Goal: Download file/media

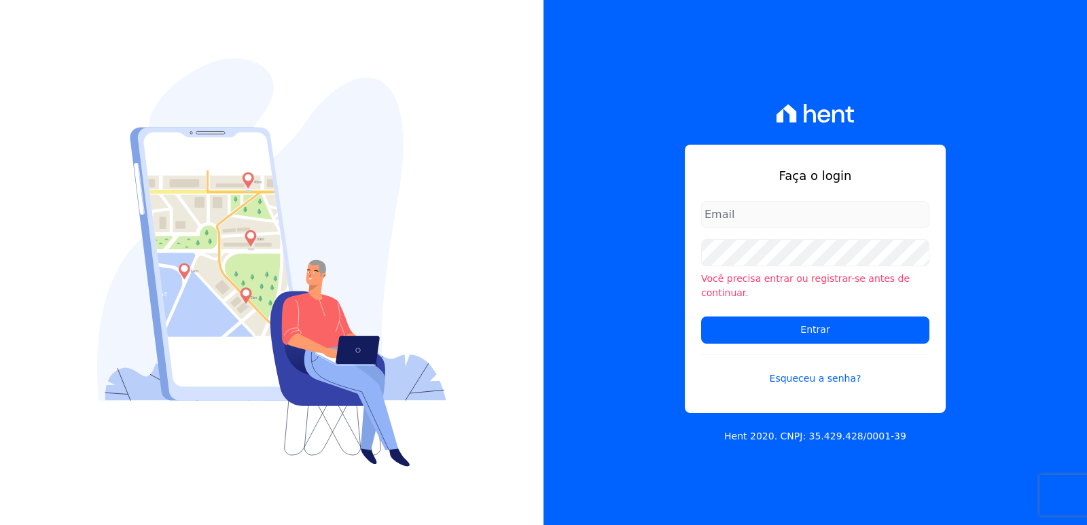
type input "[EMAIL_ADDRESS][DOMAIN_NAME]"
drag, startPoint x: 749, startPoint y: 225, endPoint x: 747, endPoint y: 245, distance: 19.8
click at [750, 225] on input "[EMAIL_ADDRESS][DOMAIN_NAME]" at bounding box center [815, 214] width 228 height 27
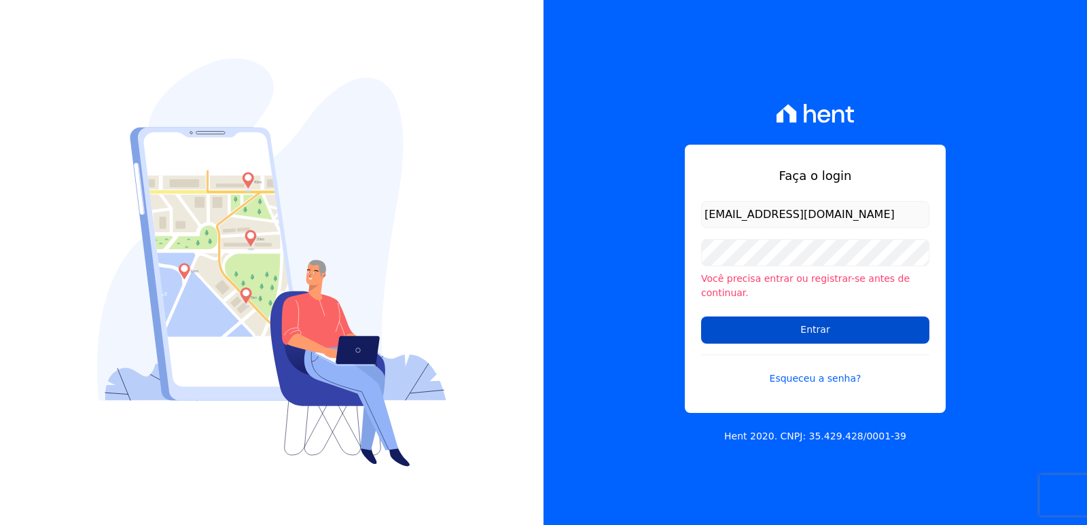
click at [734, 316] on input "Entrar" at bounding box center [815, 329] width 228 height 27
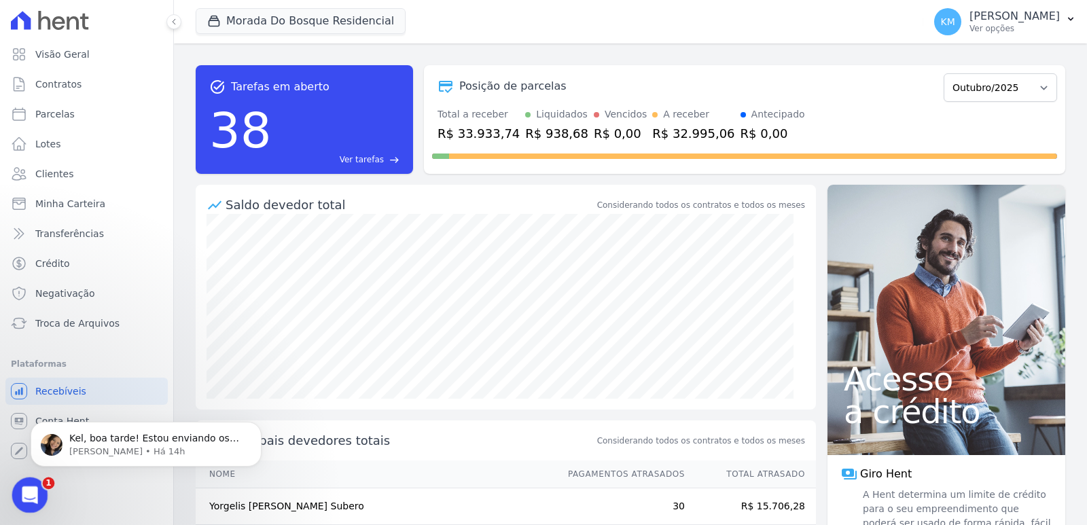
click at [40, 493] on div "Abertura do Messenger da Intercom" at bounding box center [27, 493] width 45 height 45
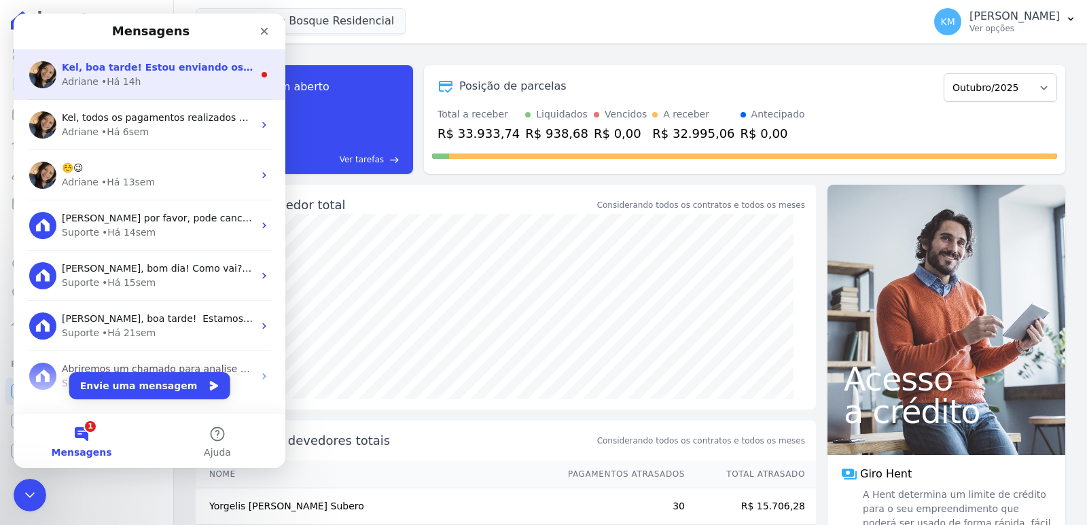
click at [126, 79] on div "• Há 14h" at bounding box center [121, 82] width 40 height 14
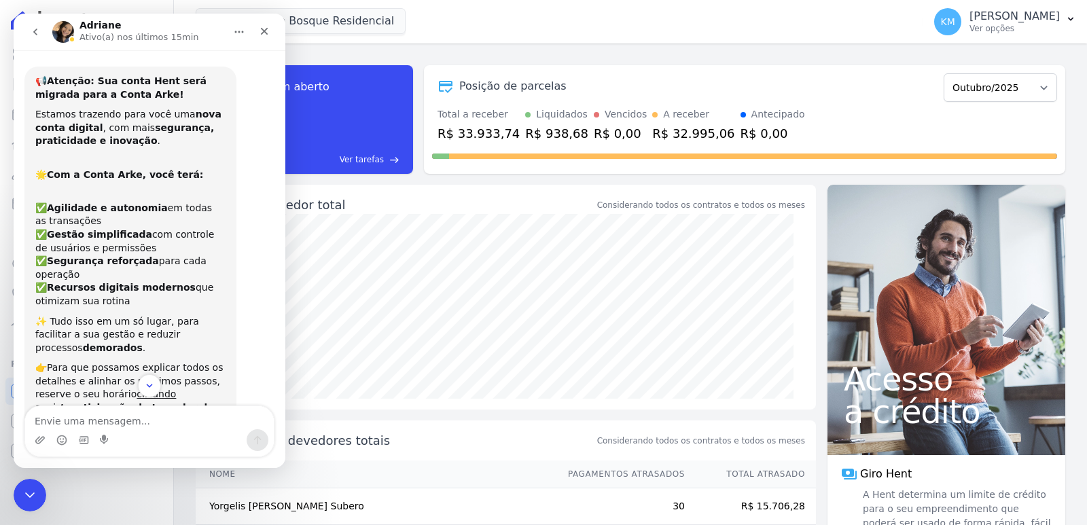
scroll to position [2, 0]
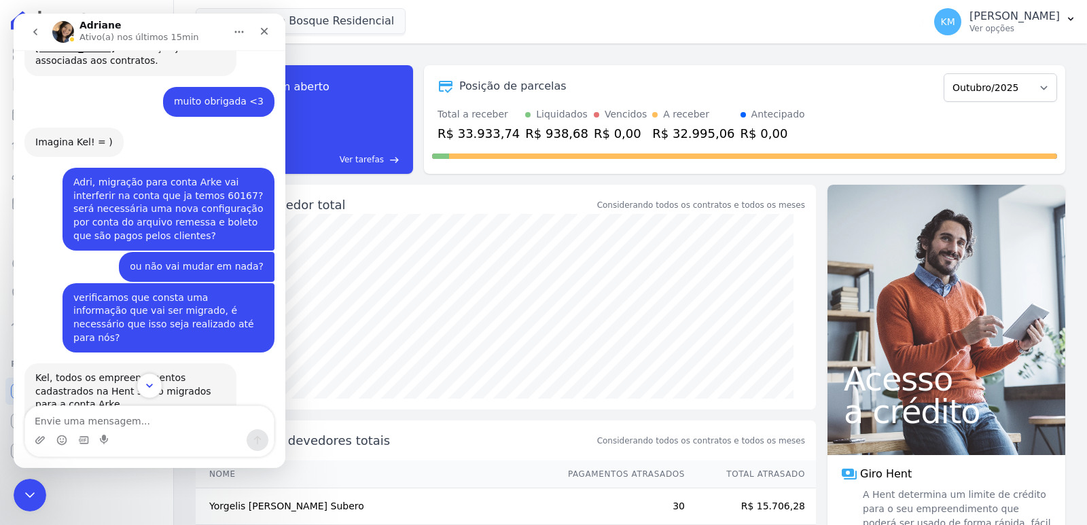
click at [157, 388] on button "Scroll to bottom" at bounding box center [148, 385] width 25 height 25
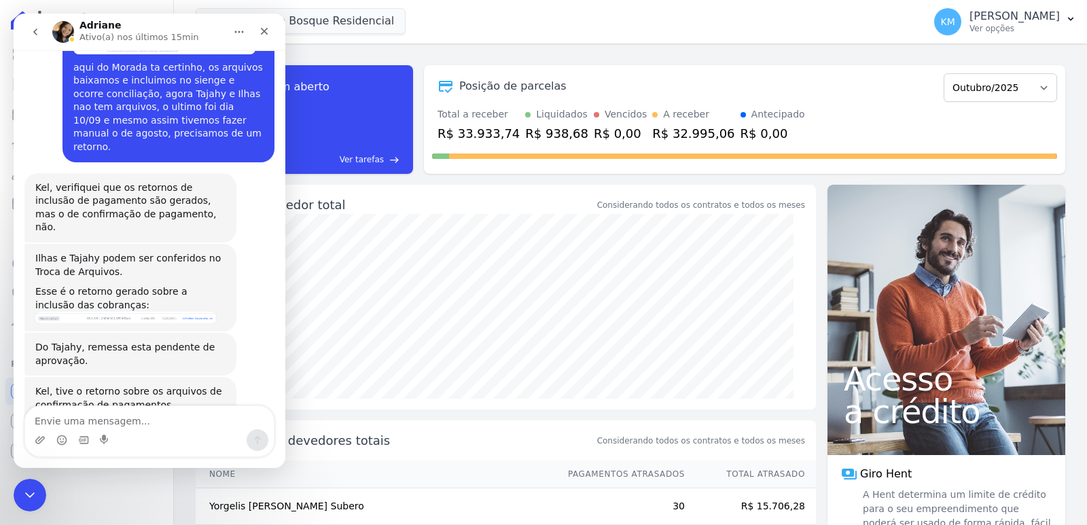
scroll to position [11287, 0]
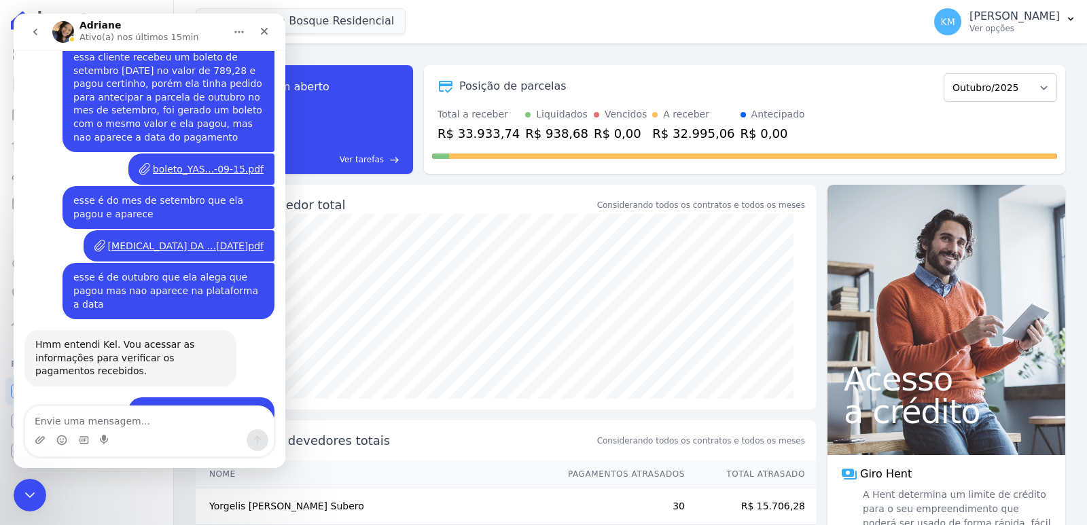
click at [97, 418] on textarea "Envie uma mensagem..." at bounding box center [149, 417] width 249 height 23
click at [94, 416] on textarea "Envie uma mensagem..." at bounding box center [149, 417] width 249 height 23
click at [94, 413] on textarea "Envie uma mensagem..." at bounding box center [149, 417] width 249 height 23
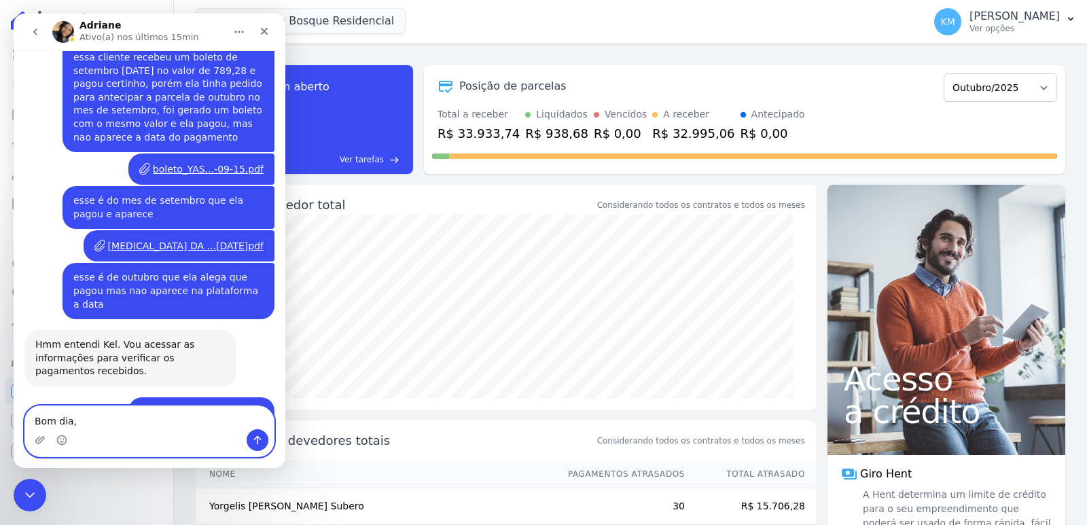
type textarea "Bom dia,"
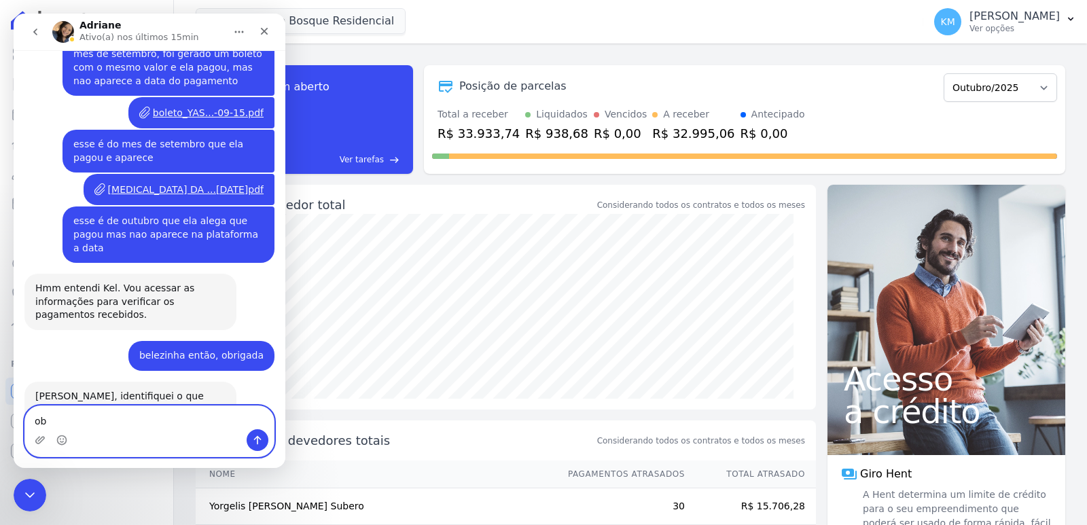
scroll to position [11346, 0]
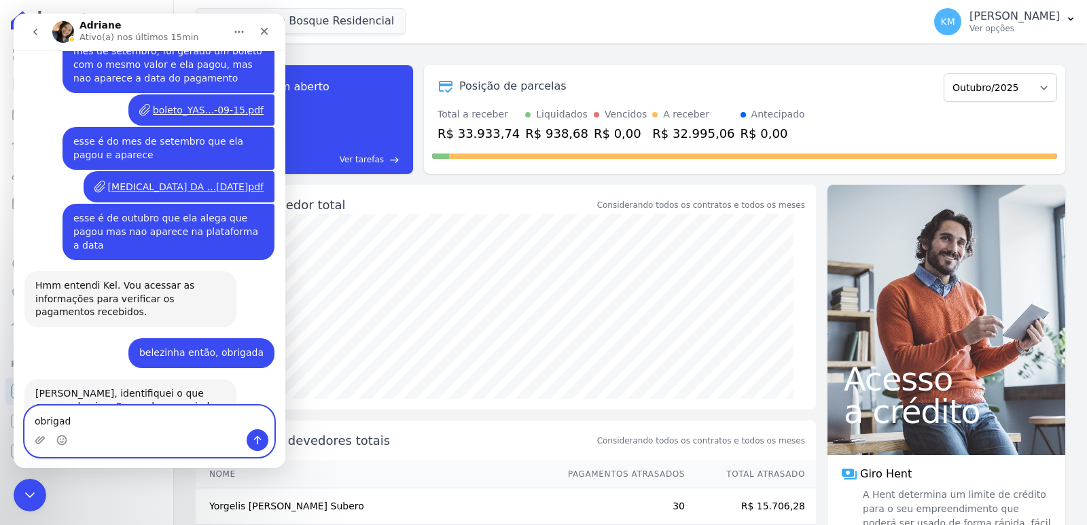
type textarea "obrigada"
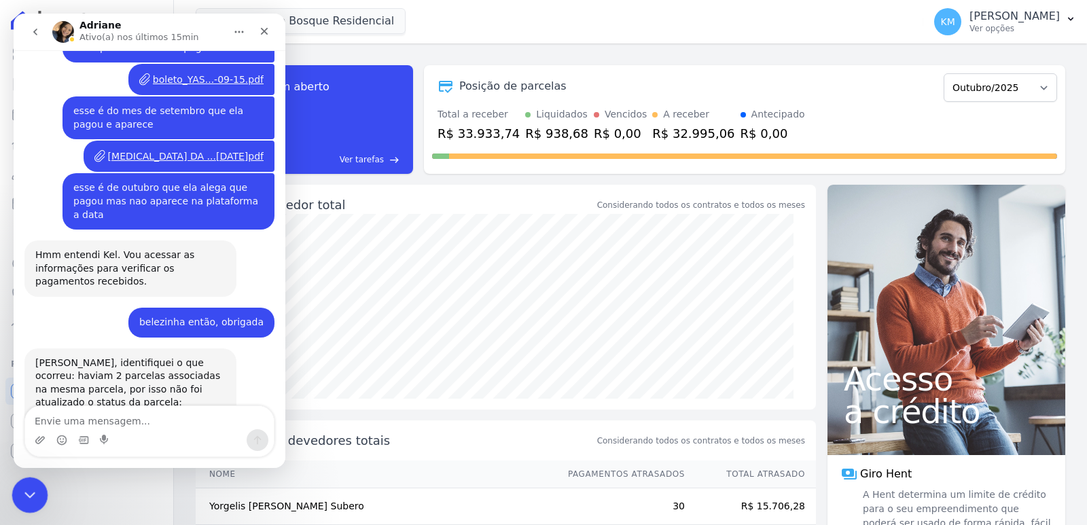
click at [24, 497] on icon "Encerramento do Messenger da Intercom" at bounding box center [28, 493] width 16 height 16
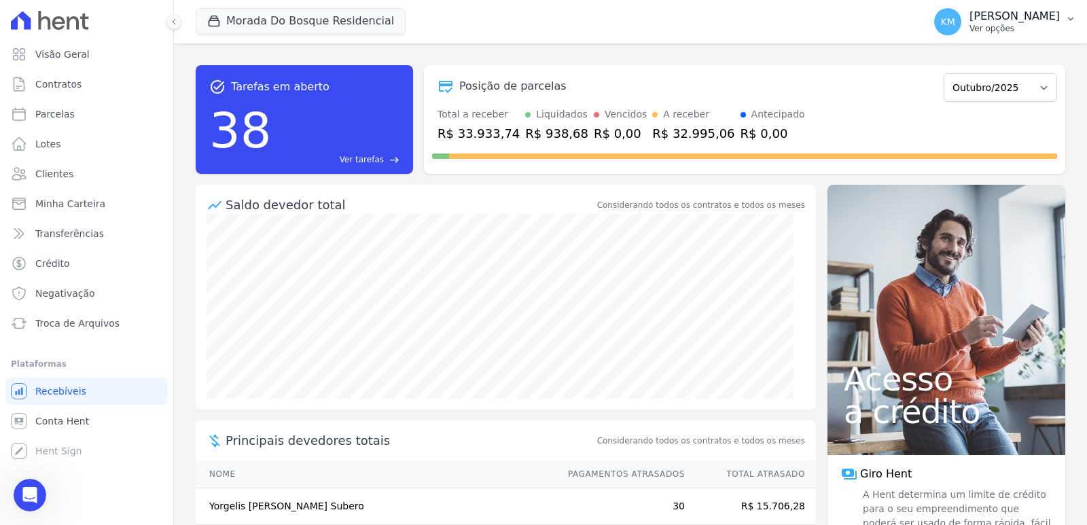
click at [969, 26] on p "Ver opções" at bounding box center [1014, 28] width 90 height 11
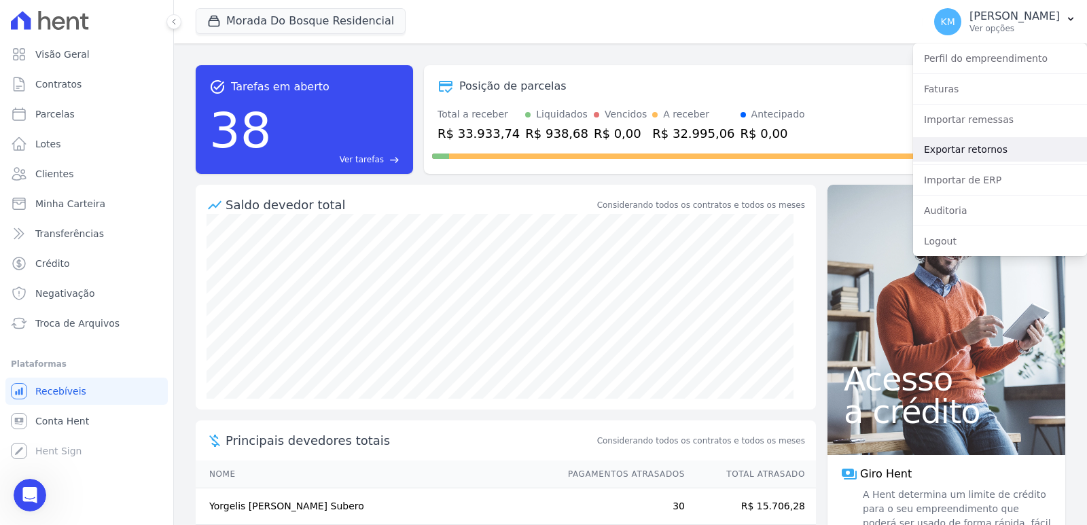
click at [953, 147] on link "Exportar retornos" at bounding box center [1000, 149] width 174 height 24
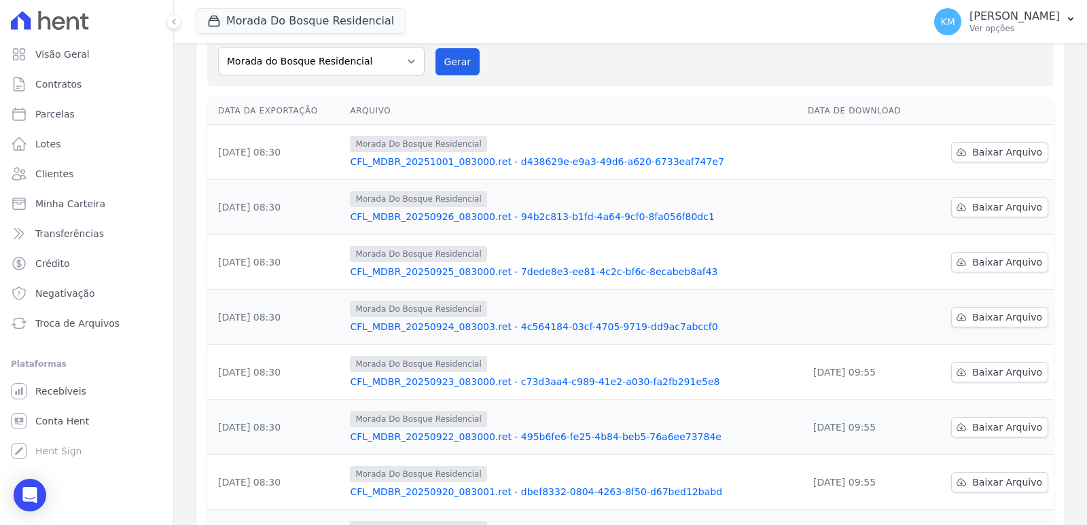
scroll to position [136, 0]
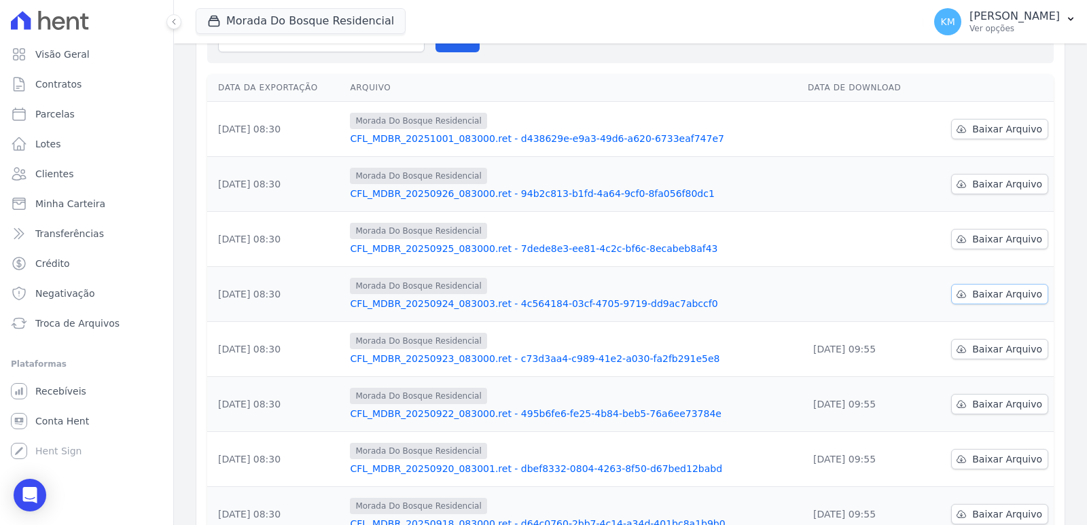
click at [1021, 297] on span "Baixar Arquivo" at bounding box center [1007, 294] width 70 height 14
click at [998, 236] on span "Baixar Arquivo" at bounding box center [1007, 239] width 70 height 14
click at [1002, 182] on span "Baixar Arquivo" at bounding box center [1007, 184] width 70 height 14
click at [998, 131] on span "Baixar Arquivo" at bounding box center [1007, 129] width 70 height 14
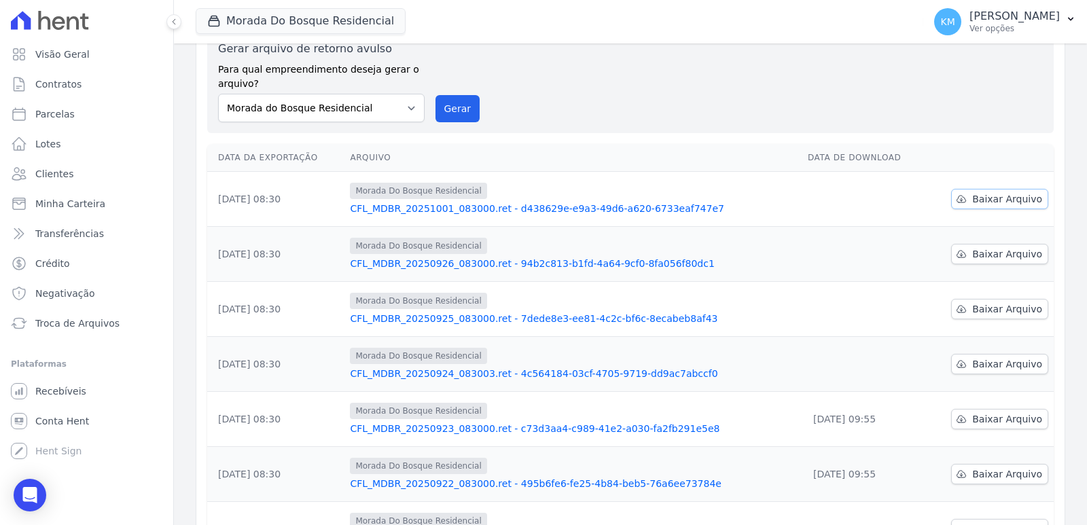
scroll to position [0, 0]
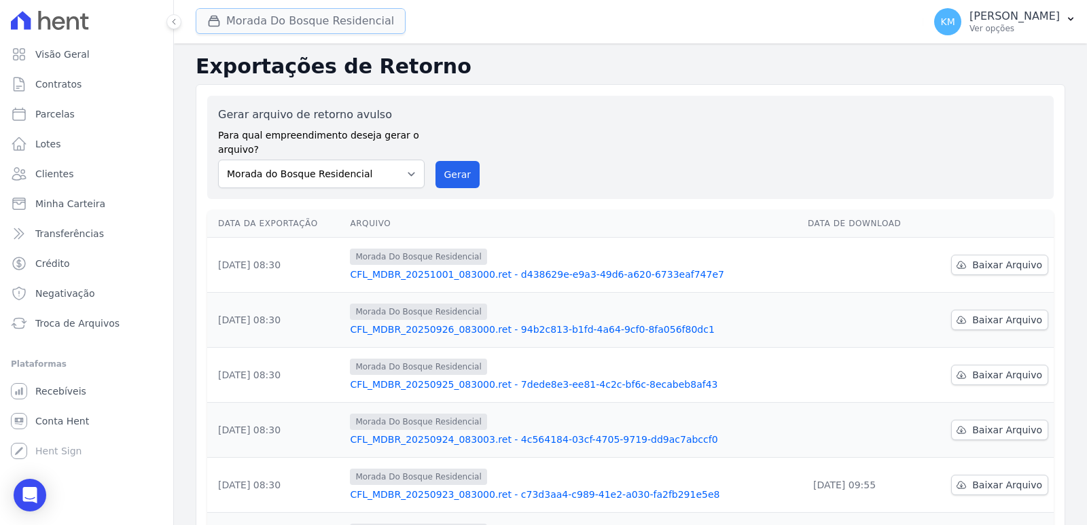
click at [232, 21] on button "Morada Do Bosque Residencial" at bounding box center [301, 21] width 210 height 26
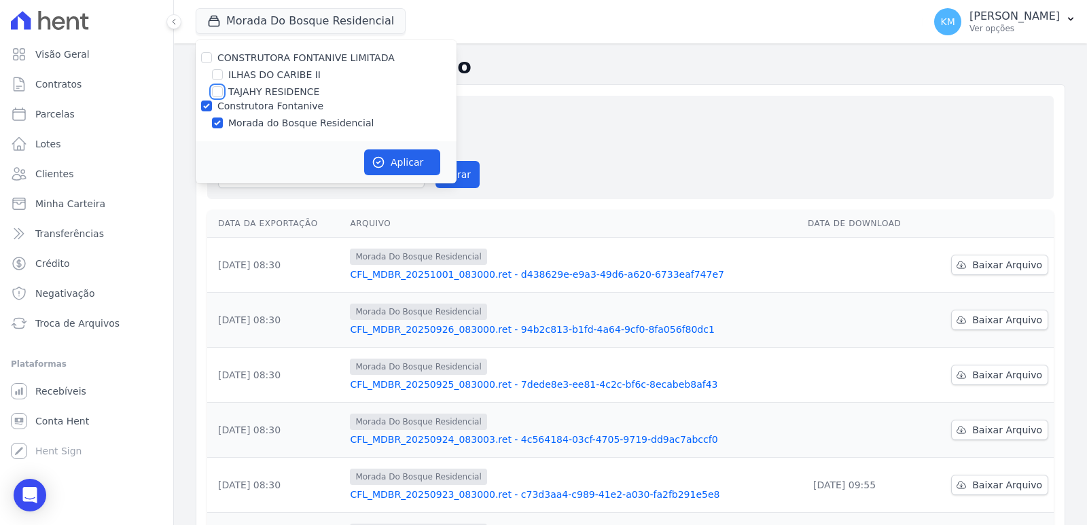
click at [215, 94] on input "TAJAHY RESIDENCE" at bounding box center [217, 91] width 11 height 11
checkbox input "true"
drag, startPoint x: 203, startPoint y: 99, endPoint x: 209, endPoint y: 109, distance: 11.9
click at [204, 99] on div at bounding box center [206, 106] width 11 height 14
click at [213, 103] on div "Construtora Fontanive" at bounding box center [326, 106] width 261 height 14
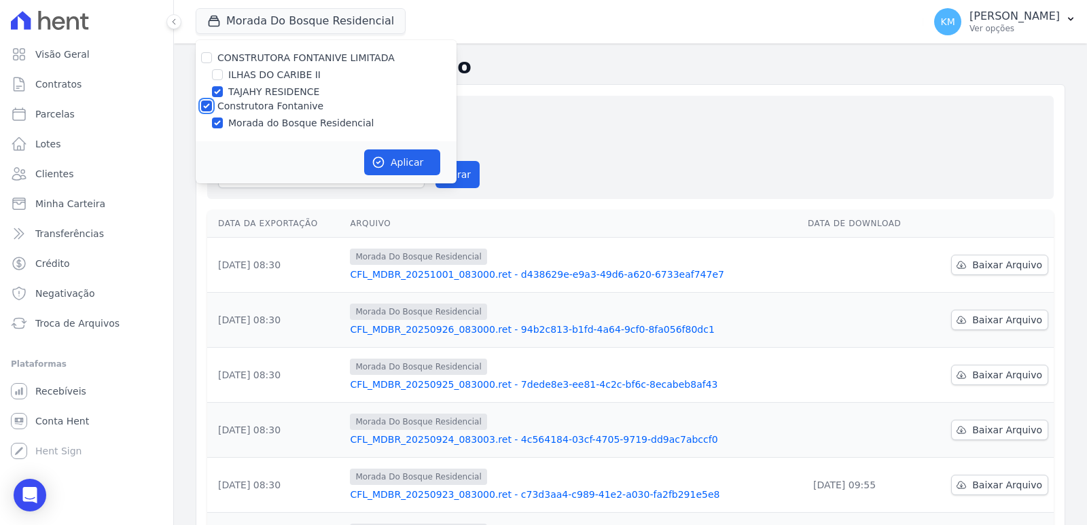
click at [205, 107] on input "Construtora Fontanive" at bounding box center [206, 106] width 11 height 11
checkbox input "false"
click at [409, 166] on button "Aplicar" at bounding box center [402, 162] width 76 height 26
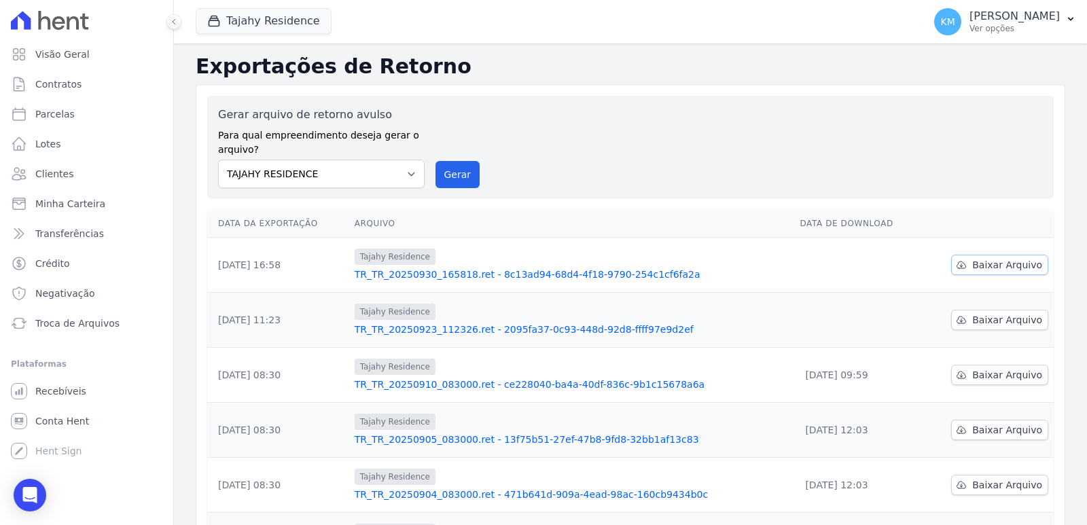
click at [1010, 268] on span "Baixar Arquivo" at bounding box center [1007, 265] width 70 height 14
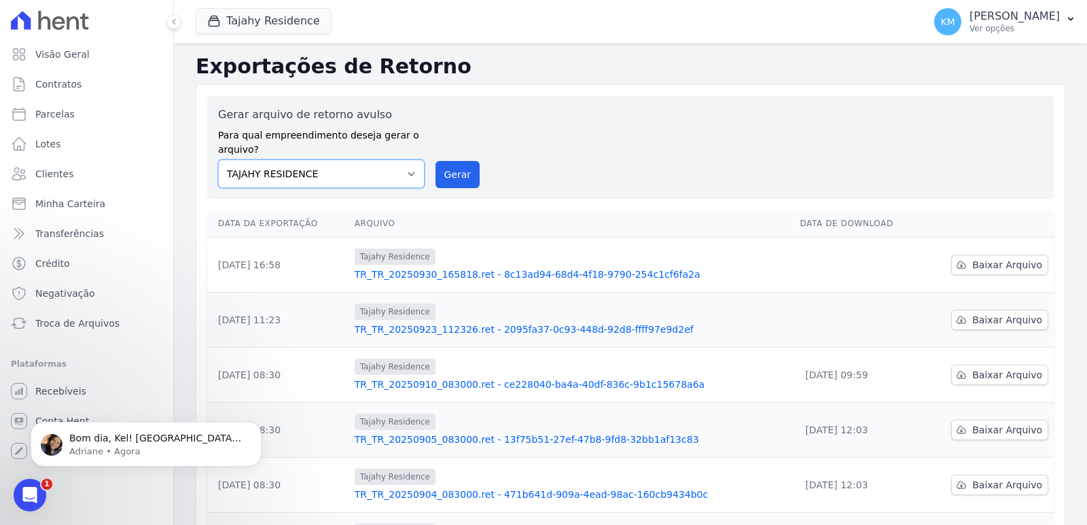
click at [270, 166] on select "ILHAS DO CARIBE II Morada do Bosque Residencial TAJAHY RESIDENCE" at bounding box center [321, 174] width 206 height 29
select select "c576f565-7a80-4d4f-856c-0ef5a2013c44"
click at [218, 160] on select "ILHAS DO CARIBE II Morada do Bosque Residencial TAJAHY RESIDENCE" at bounding box center [321, 174] width 206 height 29
click at [459, 179] on button "Gerar" at bounding box center [457, 174] width 45 height 27
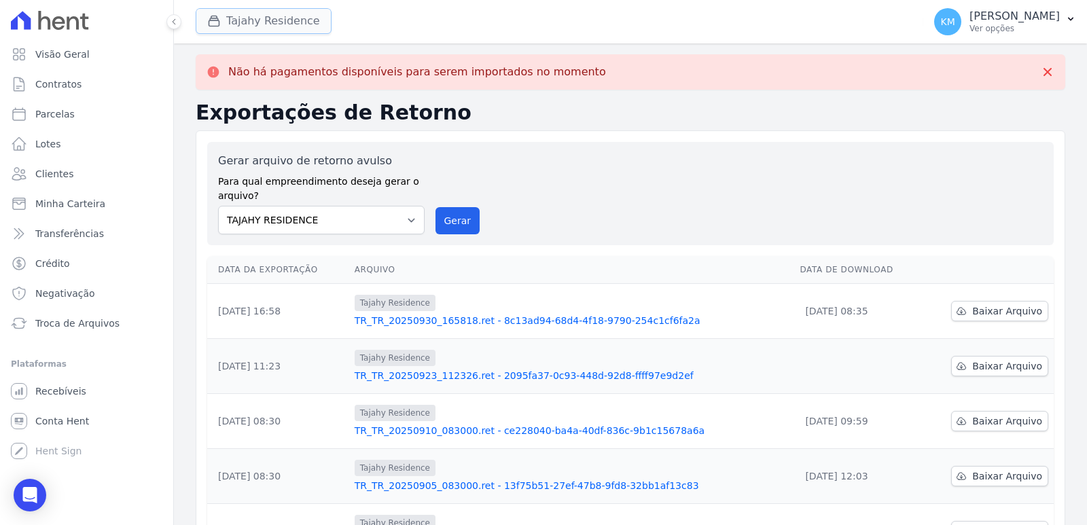
click at [255, 15] on button "Tajahy Residence" at bounding box center [264, 21] width 136 height 26
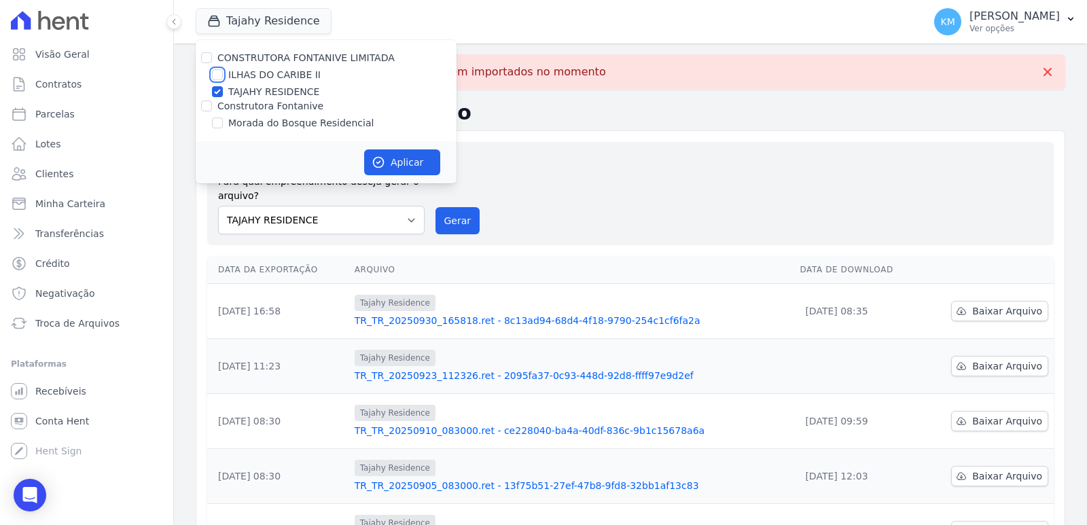
drag, startPoint x: 221, startPoint y: 71, endPoint x: 217, endPoint y: 86, distance: 15.5
click at [219, 72] on input "ILHAS DO CARIBE II" at bounding box center [217, 74] width 11 height 11
checkbox input "true"
drag, startPoint x: 217, startPoint y: 94, endPoint x: 236, endPoint y: 105, distance: 22.2
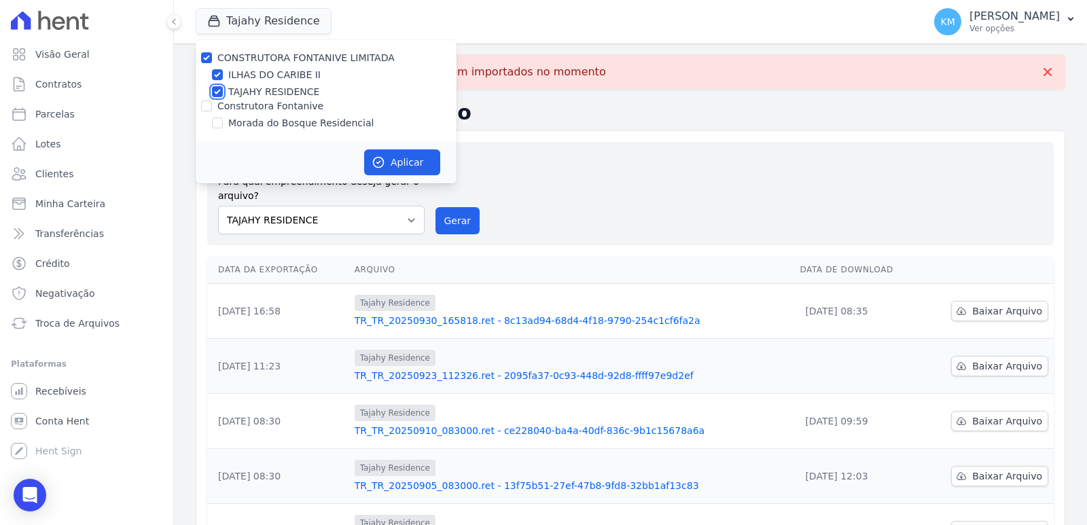
click at [217, 95] on input "TAJAHY RESIDENCE" at bounding box center [217, 91] width 11 height 11
checkbox input "false"
click at [404, 168] on button "Aplicar" at bounding box center [402, 162] width 76 height 26
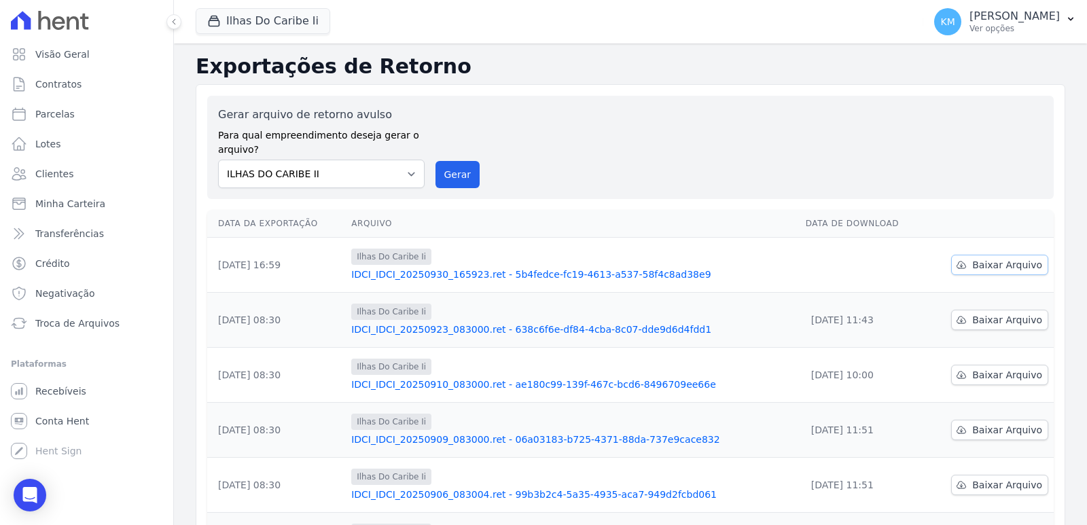
click at [985, 270] on span "Baixar Arquivo" at bounding box center [1007, 265] width 70 height 14
